Goal: Information Seeking & Learning: Learn about a topic

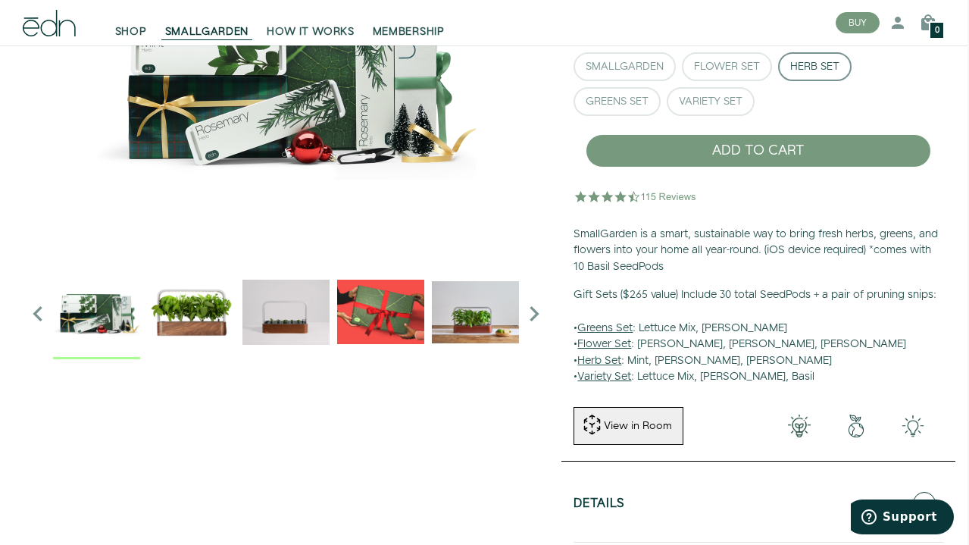
scroll to position [198, 2]
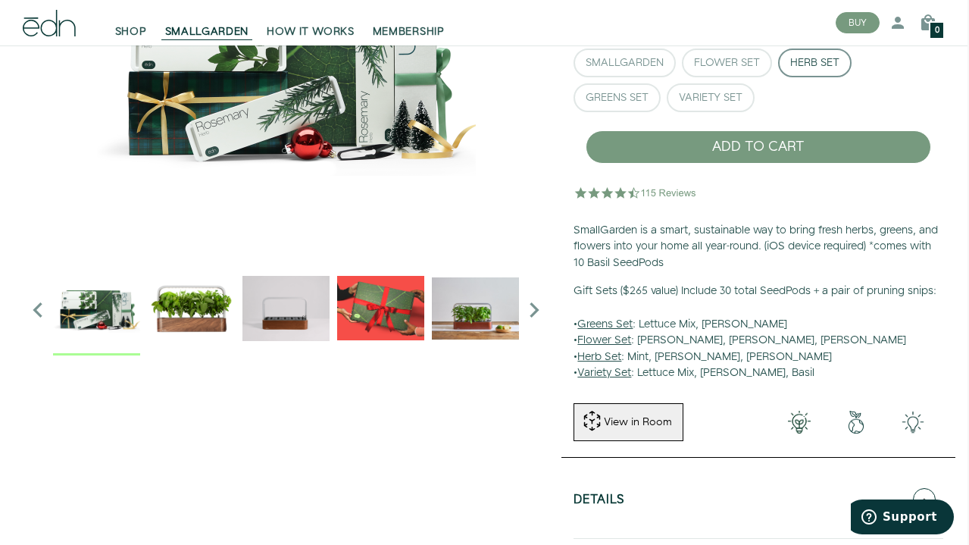
click at [598, 192] on img at bounding box center [635, 192] width 125 height 30
click at [670, 195] on img at bounding box center [635, 192] width 125 height 30
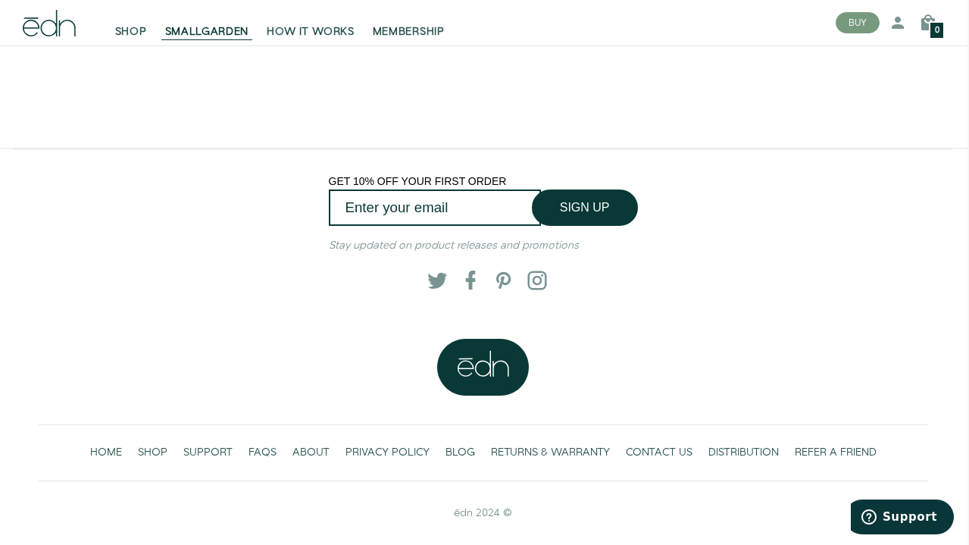
scroll to position [2888, 2]
click at [257, 460] on span "FAQS" at bounding box center [262, 452] width 28 height 15
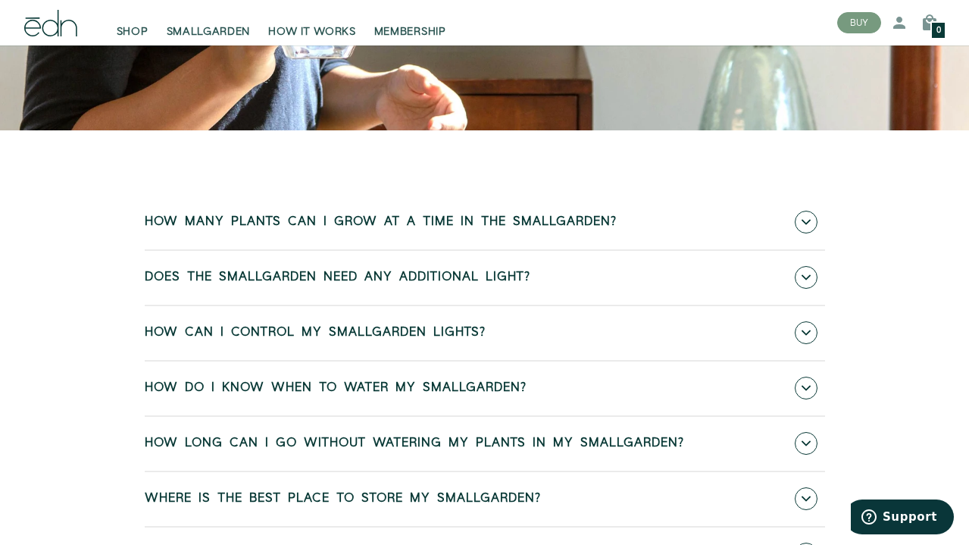
scroll to position [461, 0]
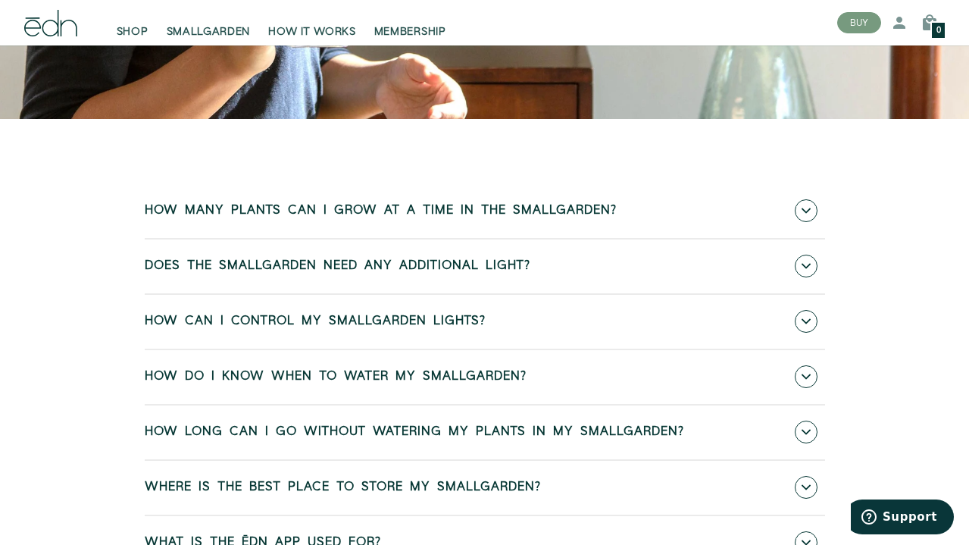
click at [173, 207] on span "How many plants can I grow at a time in the SmallGarden?" at bounding box center [381, 211] width 472 height 14
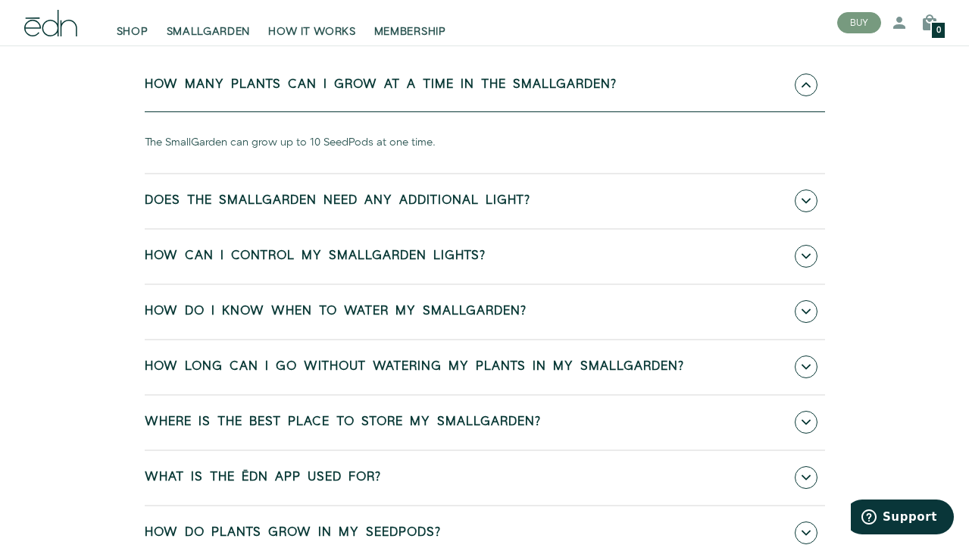
scroll to position [603, 0]
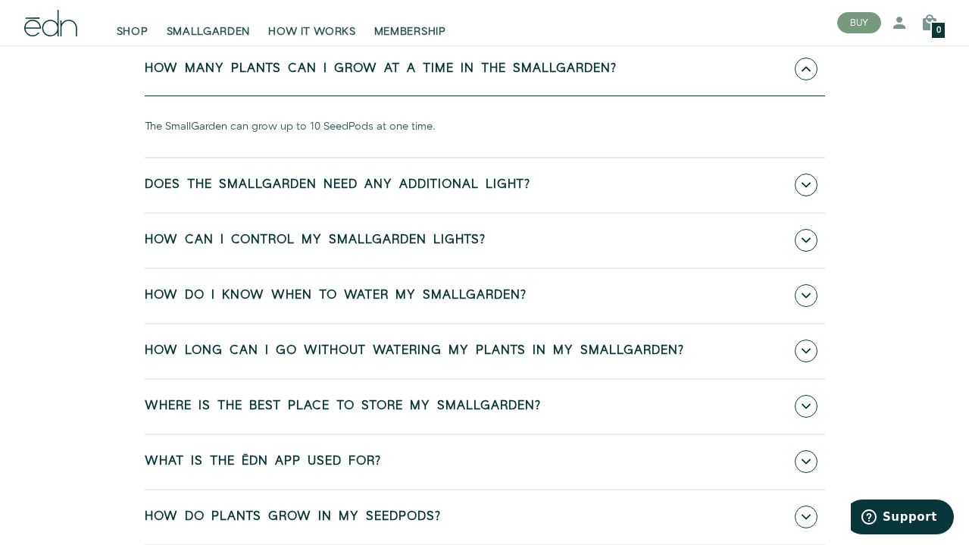
click at [254, 181] on span "Does the SmallGarden need any additional light?" at bounding box center [338, 185] width 386 height 14
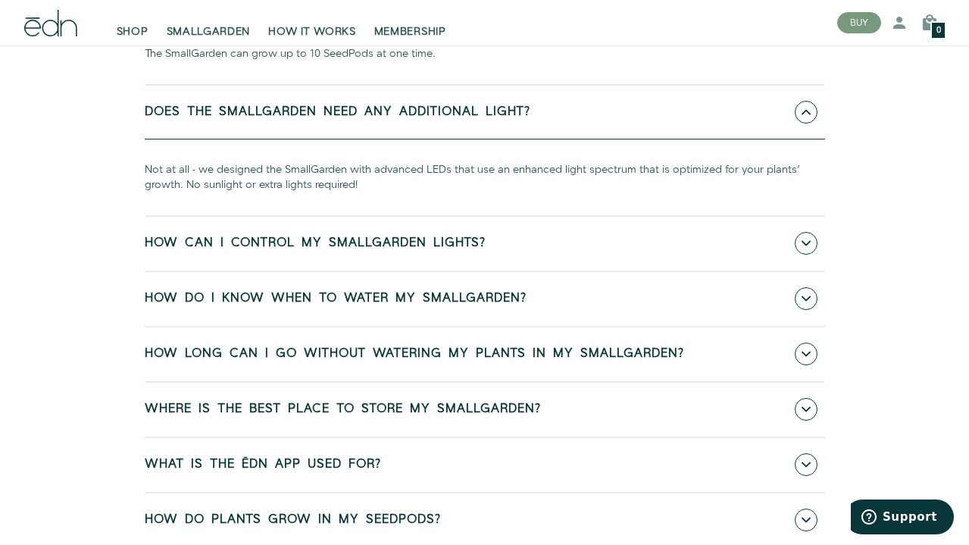
scroll to position [680, 0]
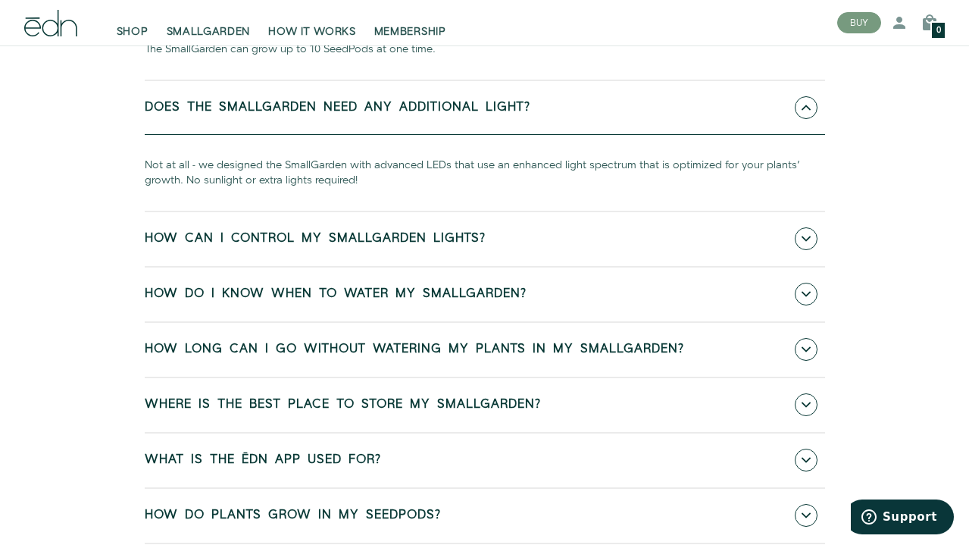
click at [171, 293] on span "How do I know when to water my SmallGarden?" at bounding box center [336, 294] width 382 height 14
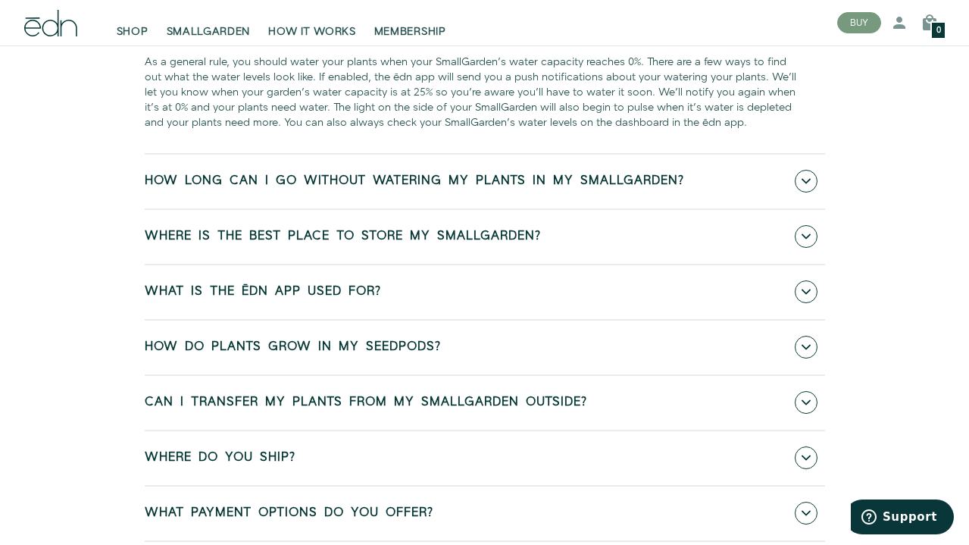
scroll to position [974, 0]
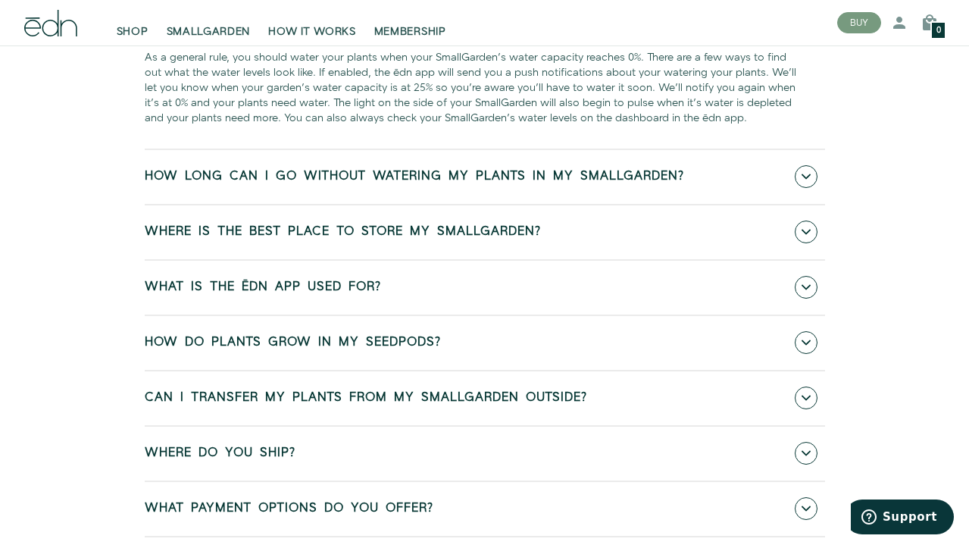
click at [247, 227] on span "Where is the best place to store my SmallGarden?" at bounding box center [343, 232] width 396 height 14
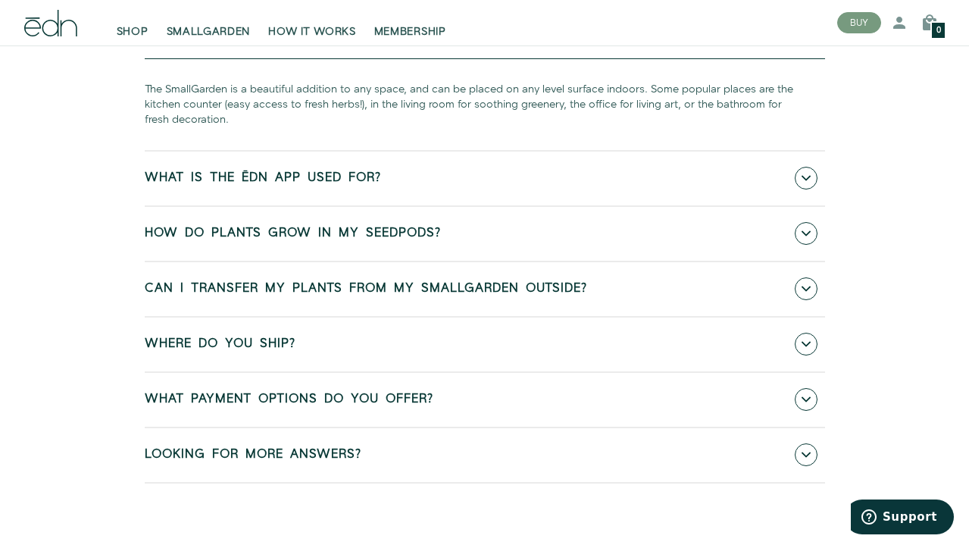
scroll to position [1176, 0]
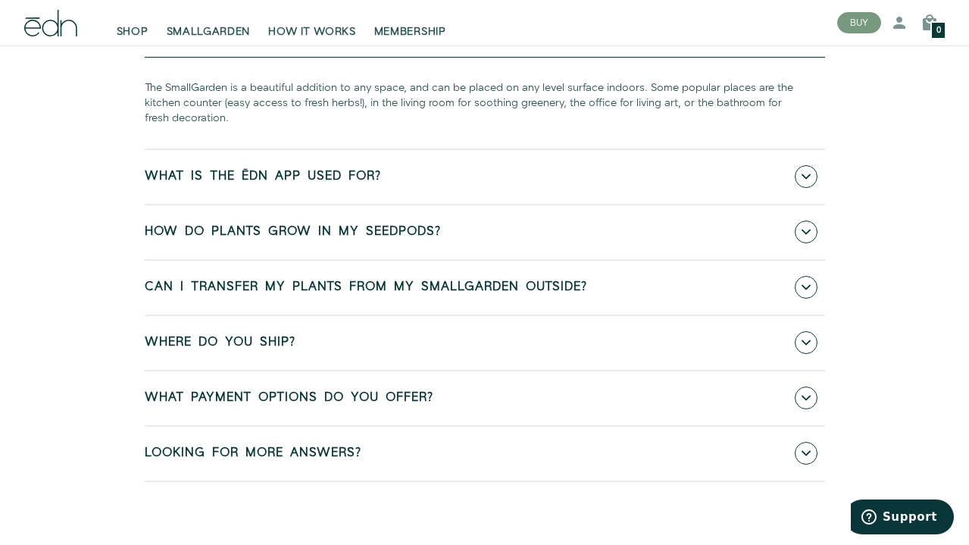
click at [279, 170] on span "What is the ēdn app used for?" at bounding box center [263, 177] width 236 height 14
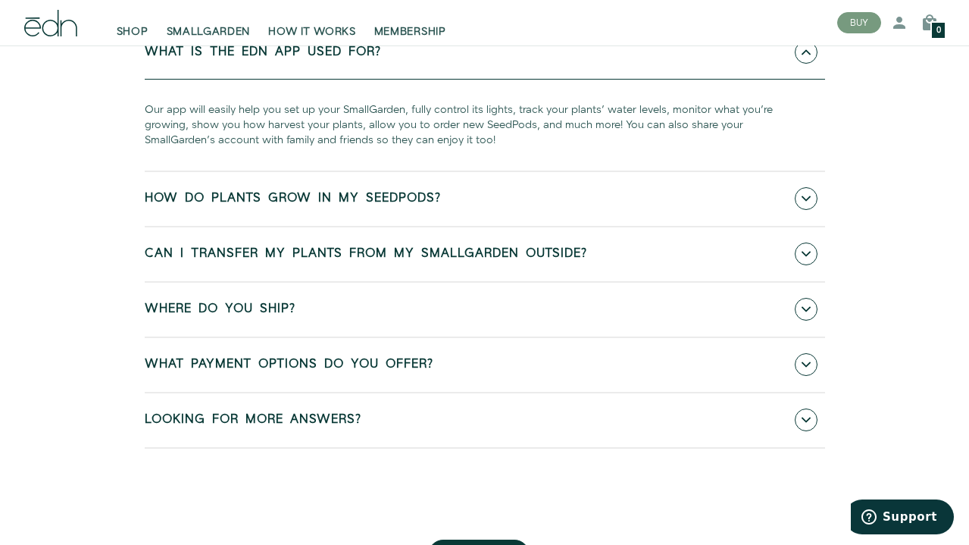
scroll to position [1306, 0]
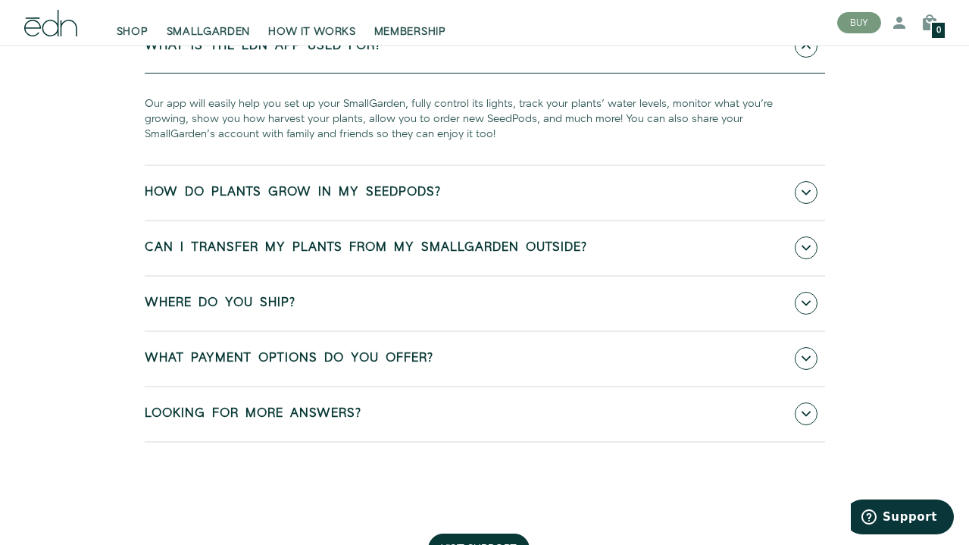
click at [250, 193] on span "How do plants grow in my SeedPods?" at bounding box center [293, 193] width 296 height 14
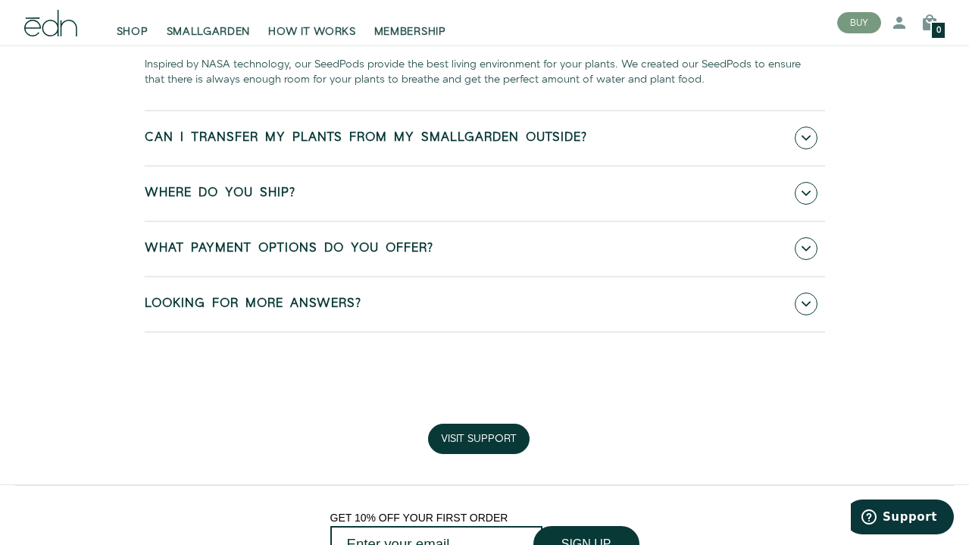
scroll to position [1498, 0]
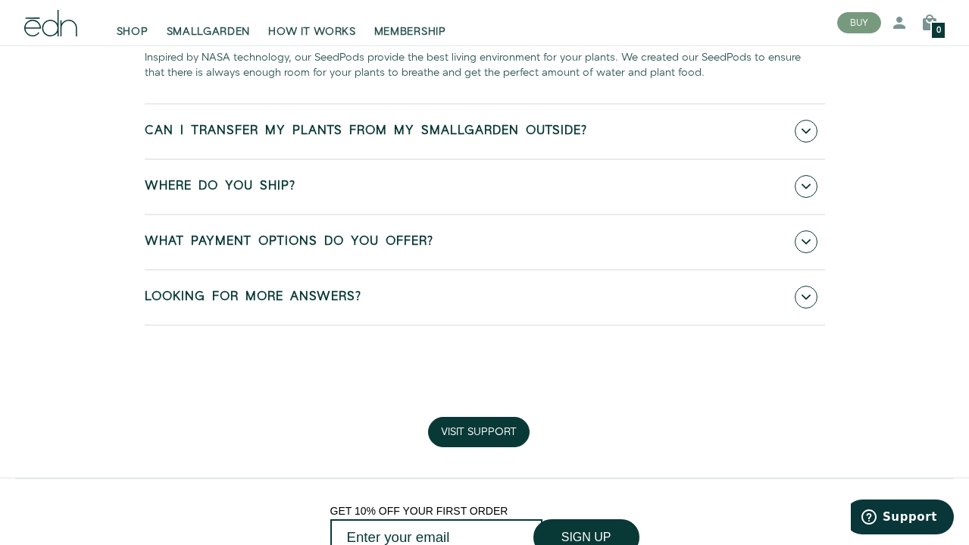
click at [201, 295] on span "Looking for more answers?" at bounding box center [253, 297] width 217 height 14
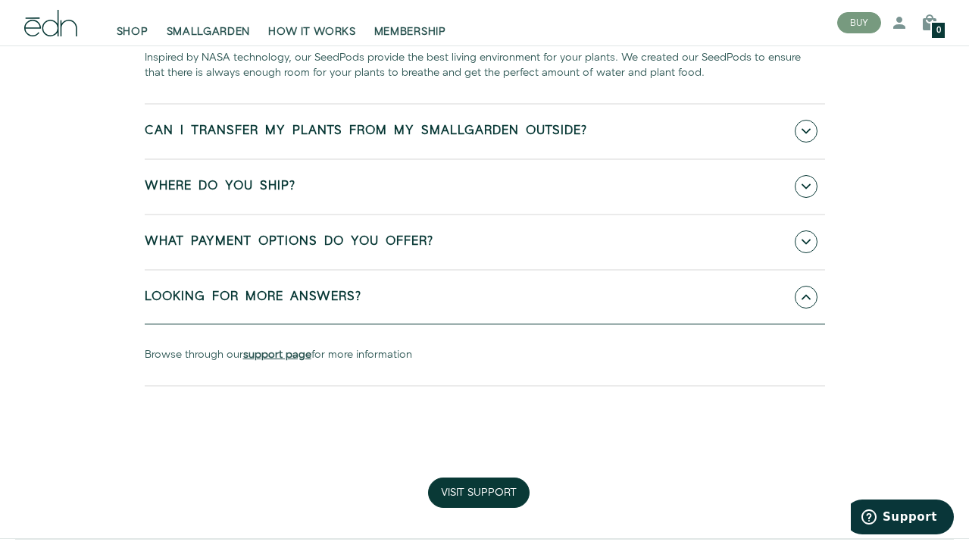
click at [214, 180] on span "Where do you ship?" at bounding box center [220, 187] width 151 height 14
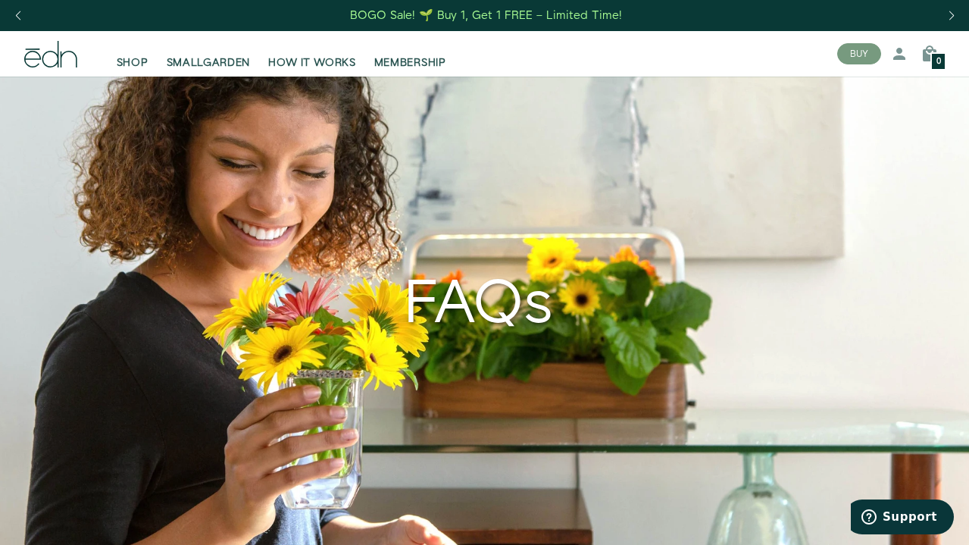
scroll to position [0, 0]
click at [326, 61] on span "HOW IT WORKS" at bounding box center [311, 62] width 87 height 15
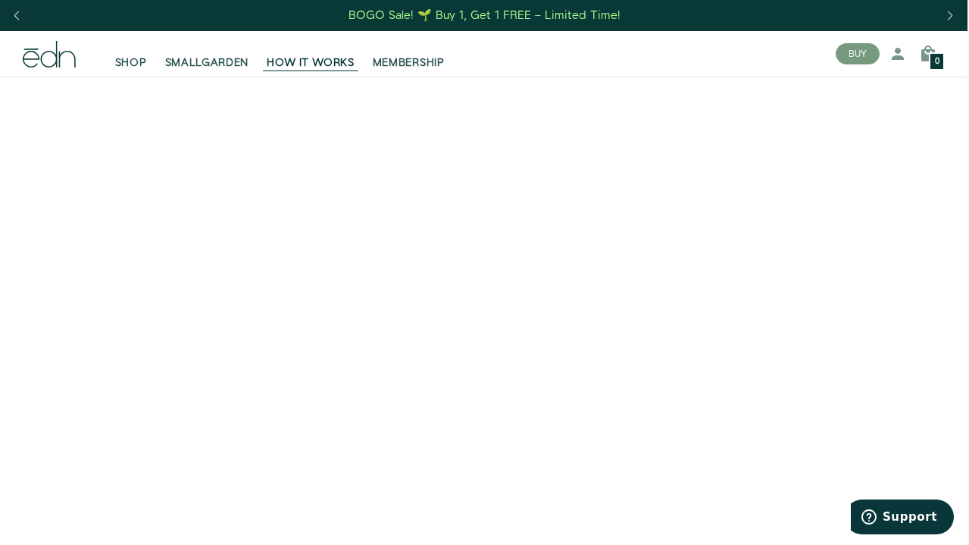
scroll to position [0, 2]
click at [405, 59] on span "MEMBERSHIP" at bounding box center [409, 62] width 72 height 15
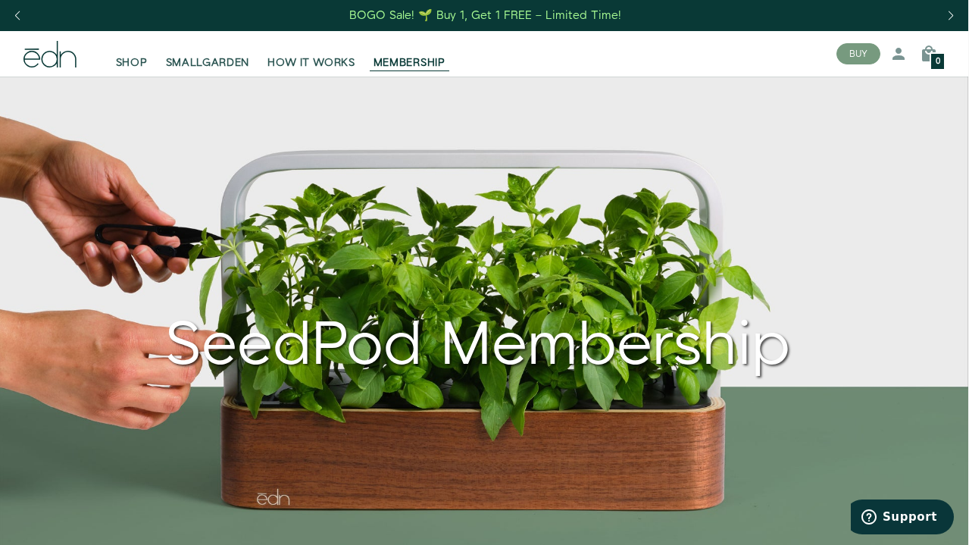
scroll to position [0, 1]
click at [126, 58] on span "SHOP" at bounding box center [132, 62] width 32 height 15
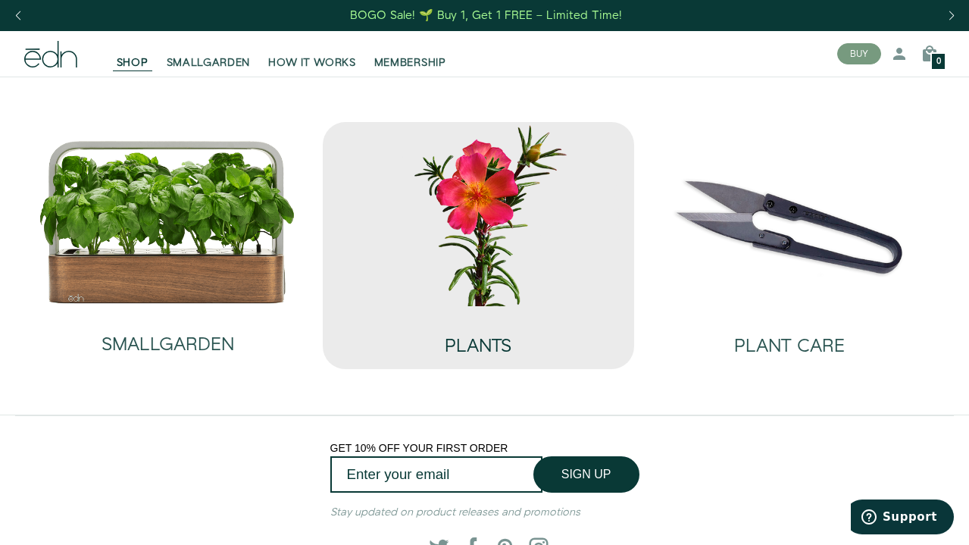
click at [486, 342] on h2 "PLANTS" at bounding box center [478, 346] width 67 height 20
